Goal: Task Accomplishment & Management: Manage account settings

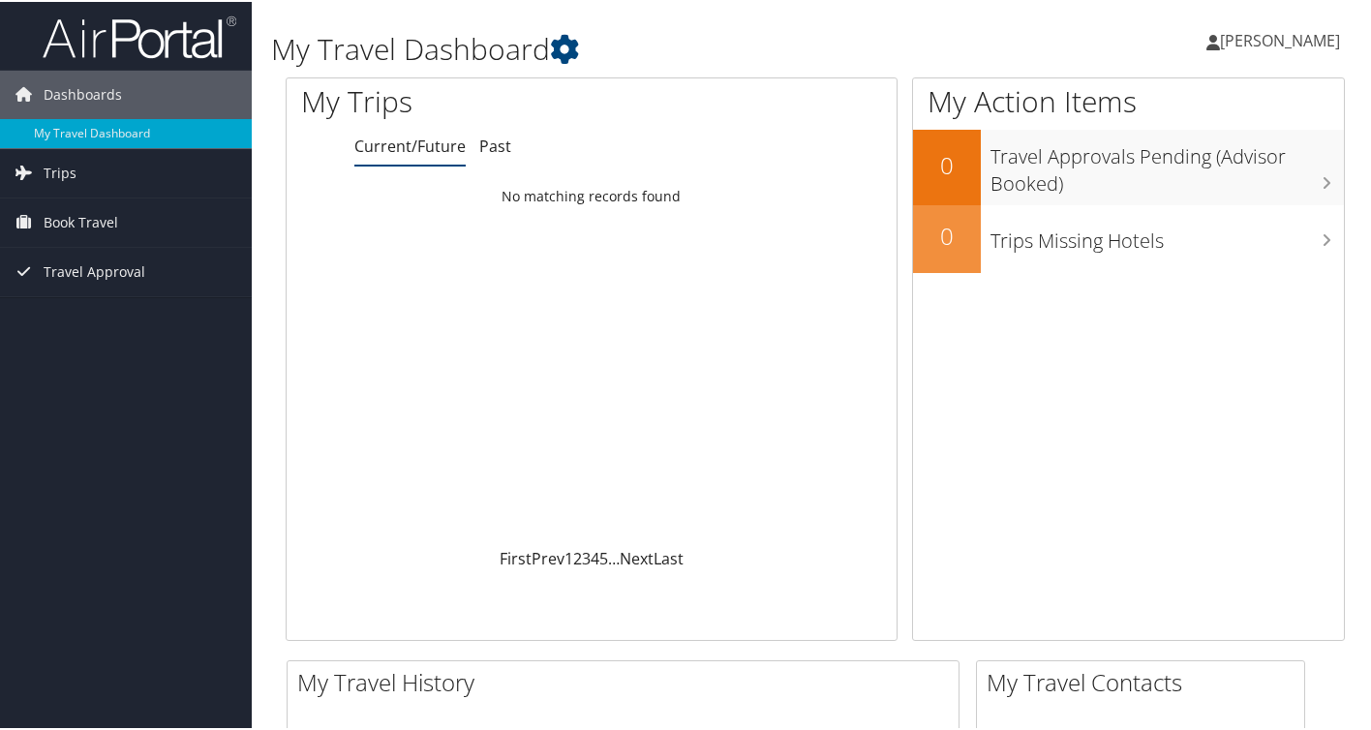
click at [1267, 39] on span "[PERSON_NAME]" at bounding box center [1280, 38] width 120 height 21
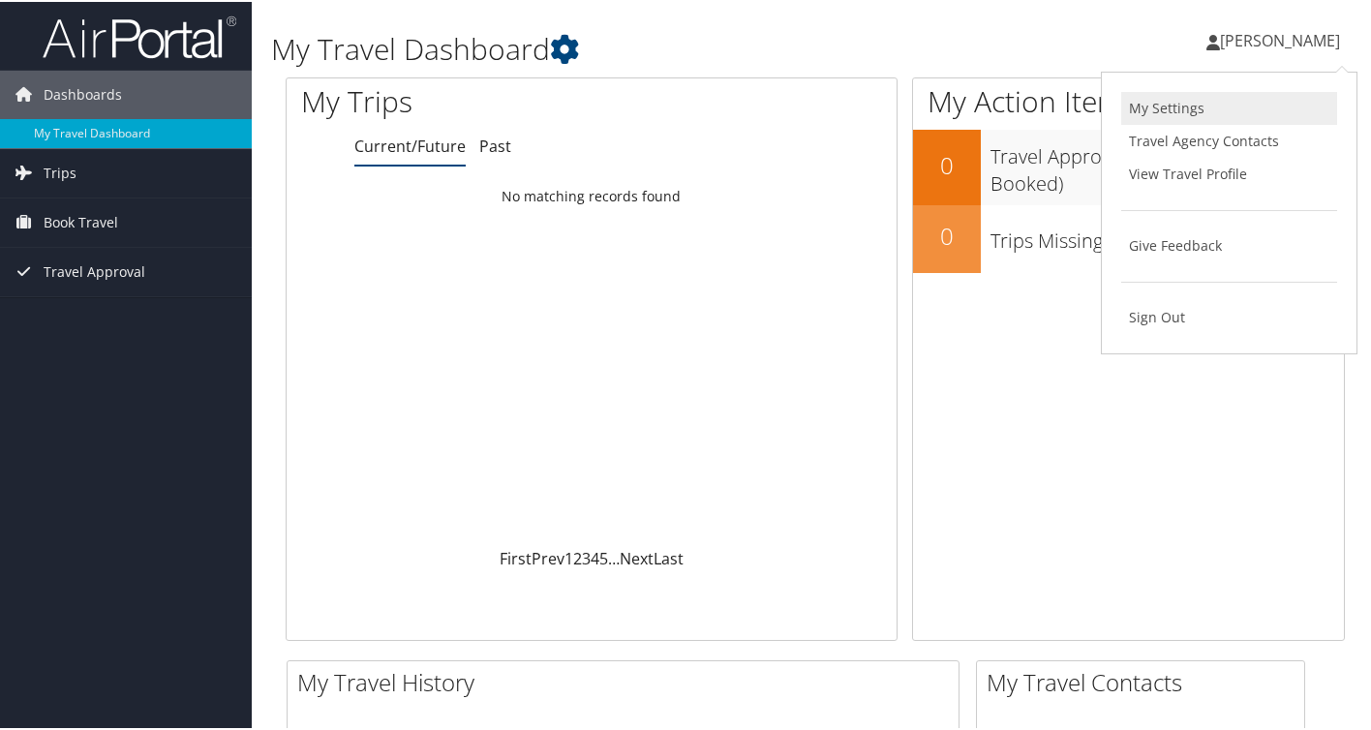
click at [1209, 114] on link "My Settings" at bounding box center [1229, 106] width 216 height 33
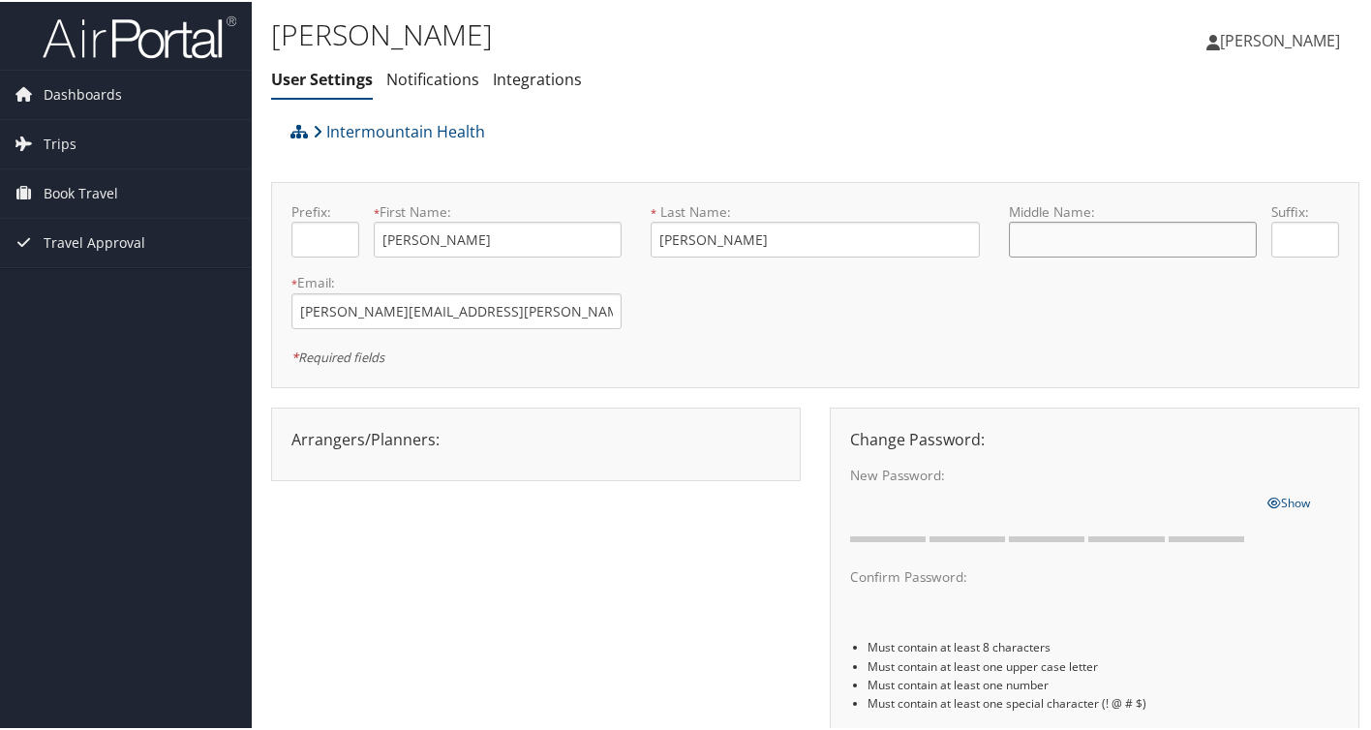
click at [1077, 227] on input "text" at bounding box center [1132, 238] width 247 height 36
type input "Scott"
click at [420, 80] on link "Notifications" at bounding box center [432, 77] width 93 height 21
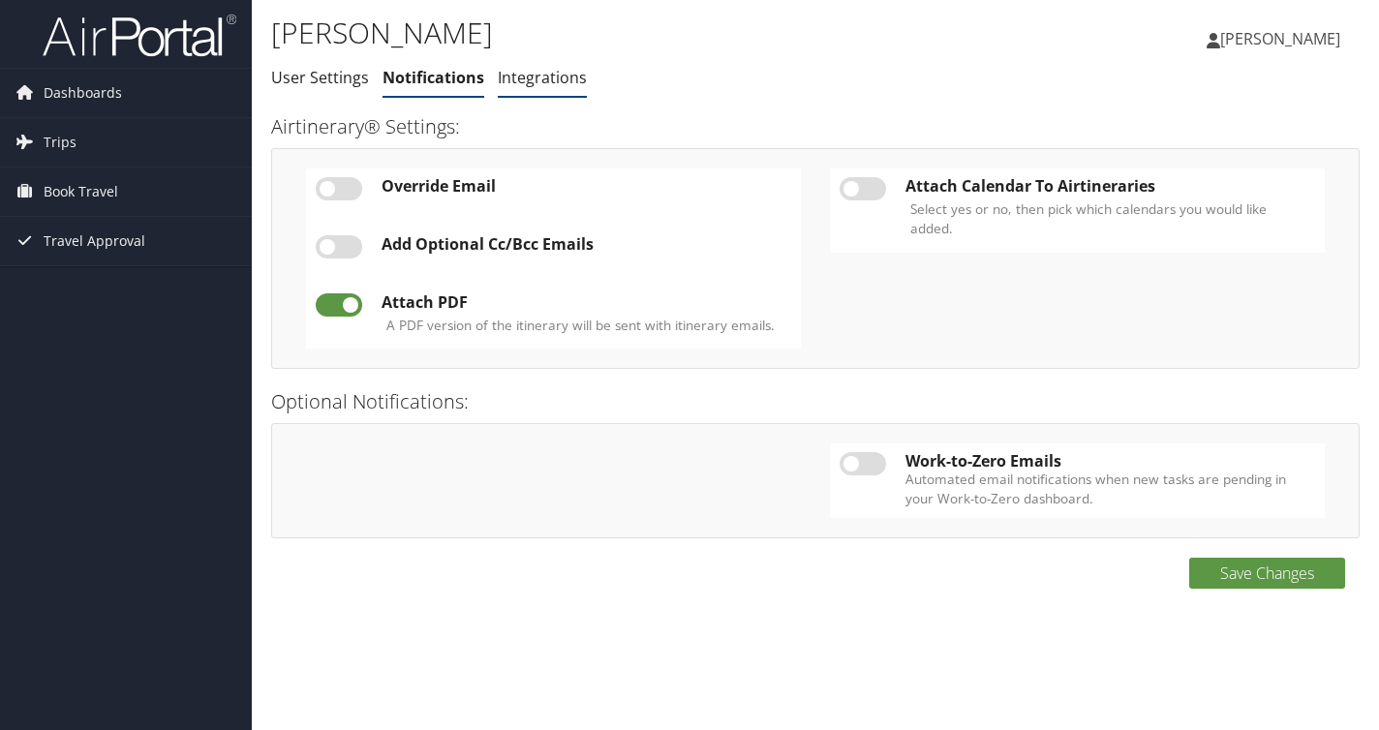
click at [542, 76] on link "Integrations" at bounding box center [542, 77] width 89 height 21
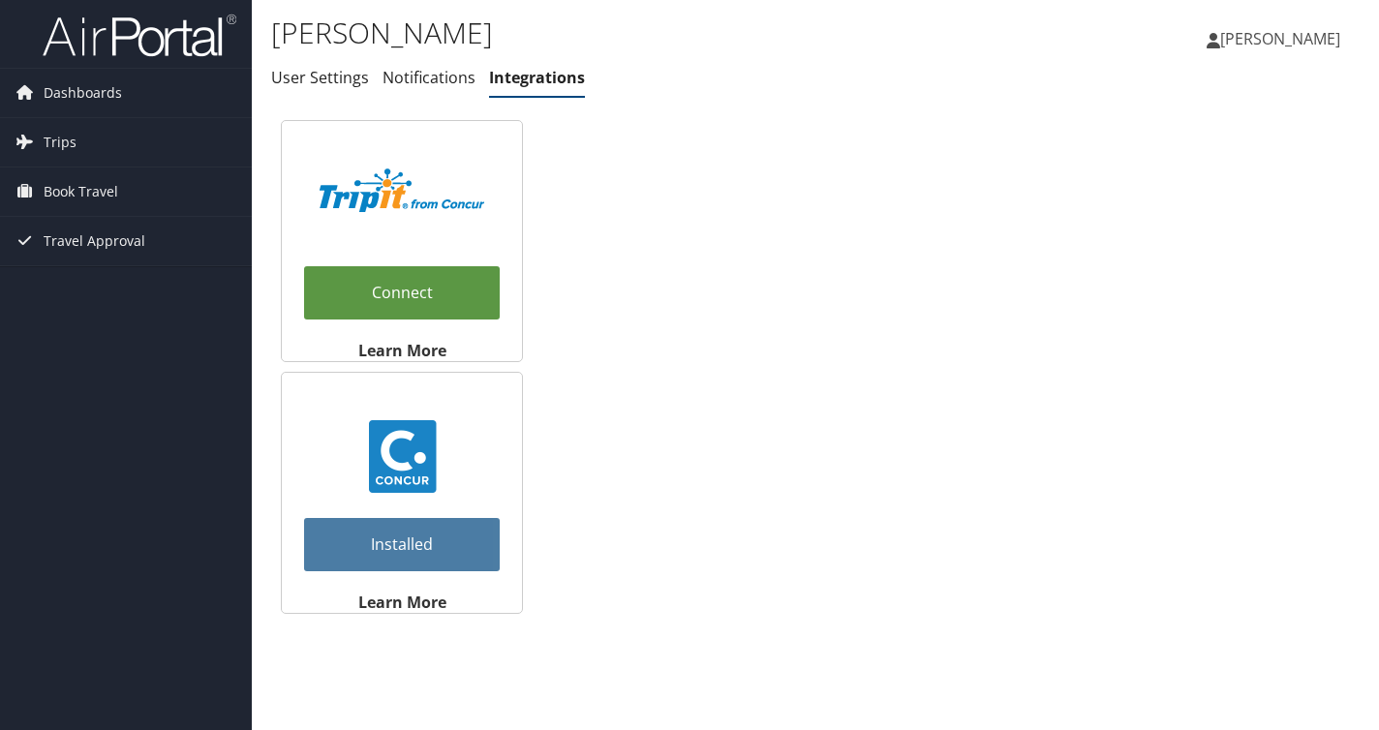
click at [92, 46] on img at bounding box center [140, 36] width 194 height 46
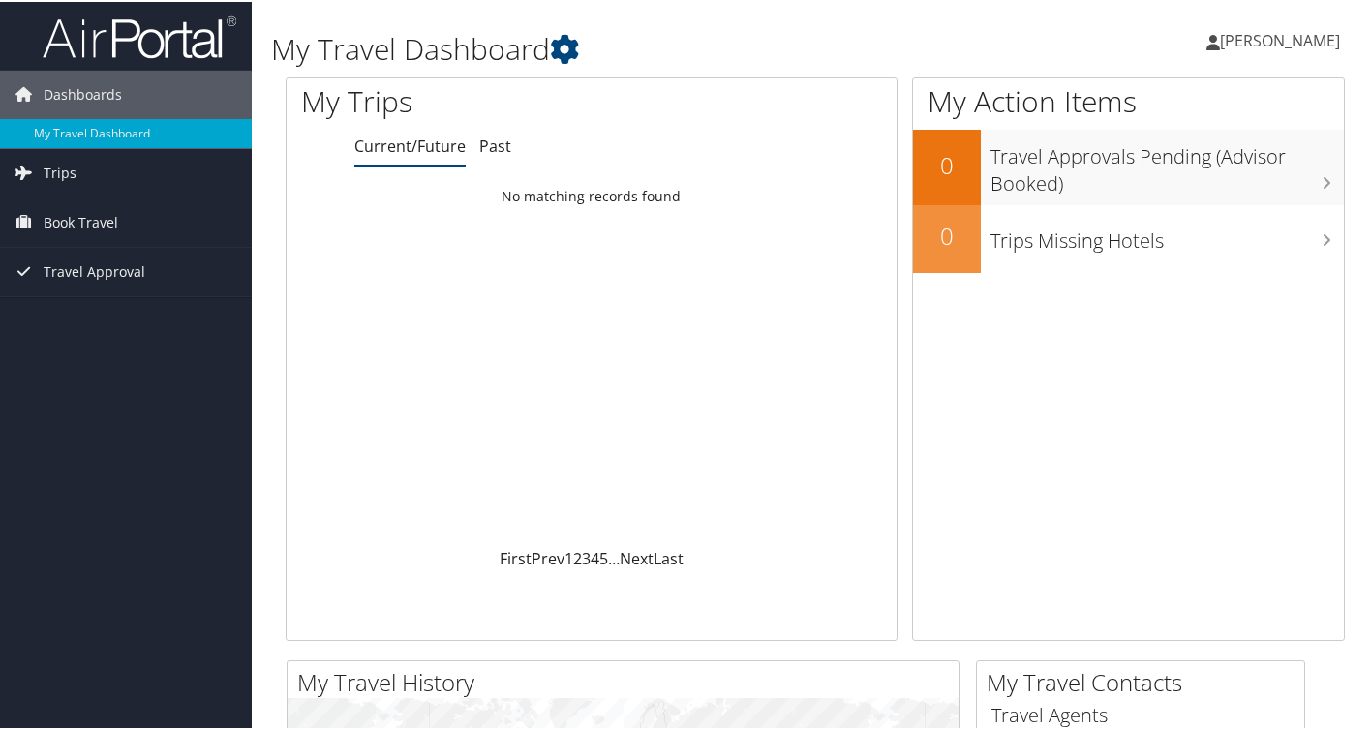
click at [1245, 39] on span "[PERSON_NAME]" at bounding box center [1280, 38] width 120 height 21
click at [1219, 168] on link "View Travel Profile" at bounding box center [1229, 172] width 216 height 33
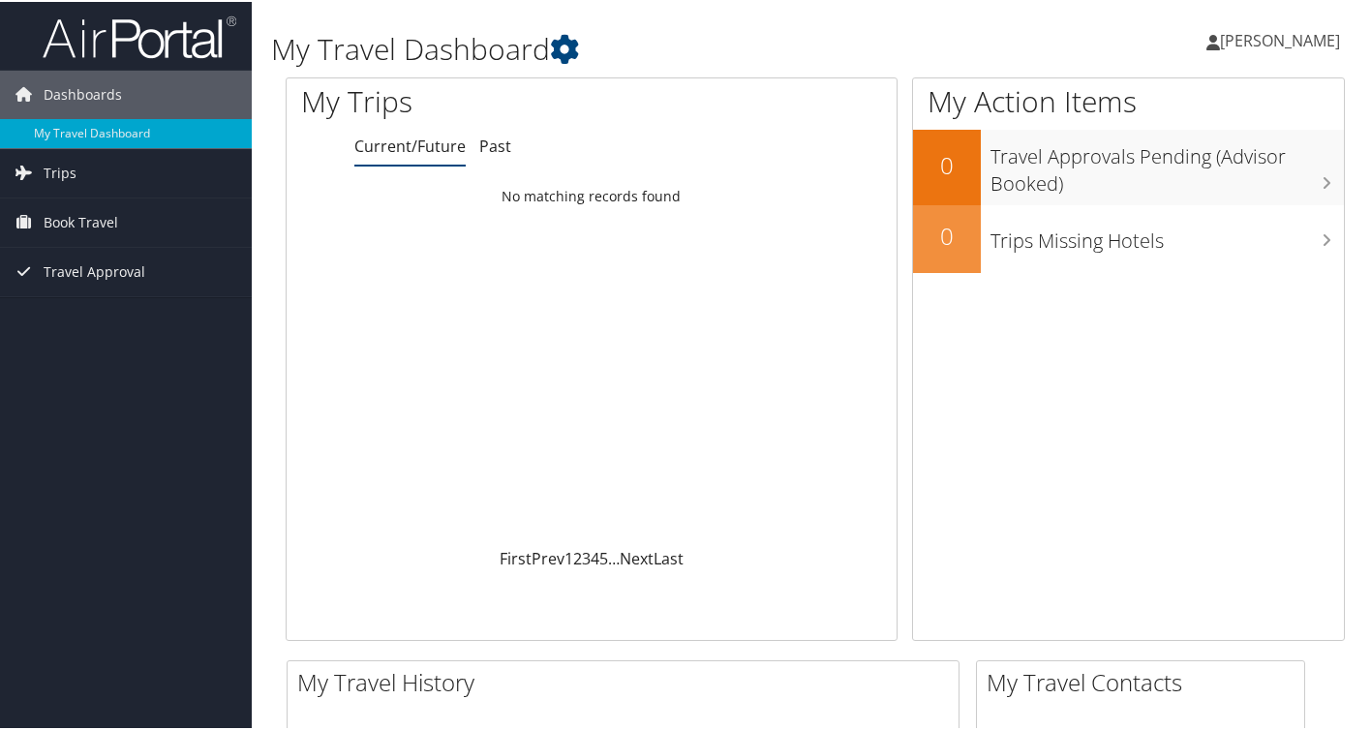
click at [1303, 31] on span "[PERSON_NAME]" at bounding box center [1280, 38] width 120 height 21
click at [1224, 175] on link "View Travel Profile" at bounding box center [1229, 172] width 216 height 33
